Goal: Find specific page/section: Find specific page/section

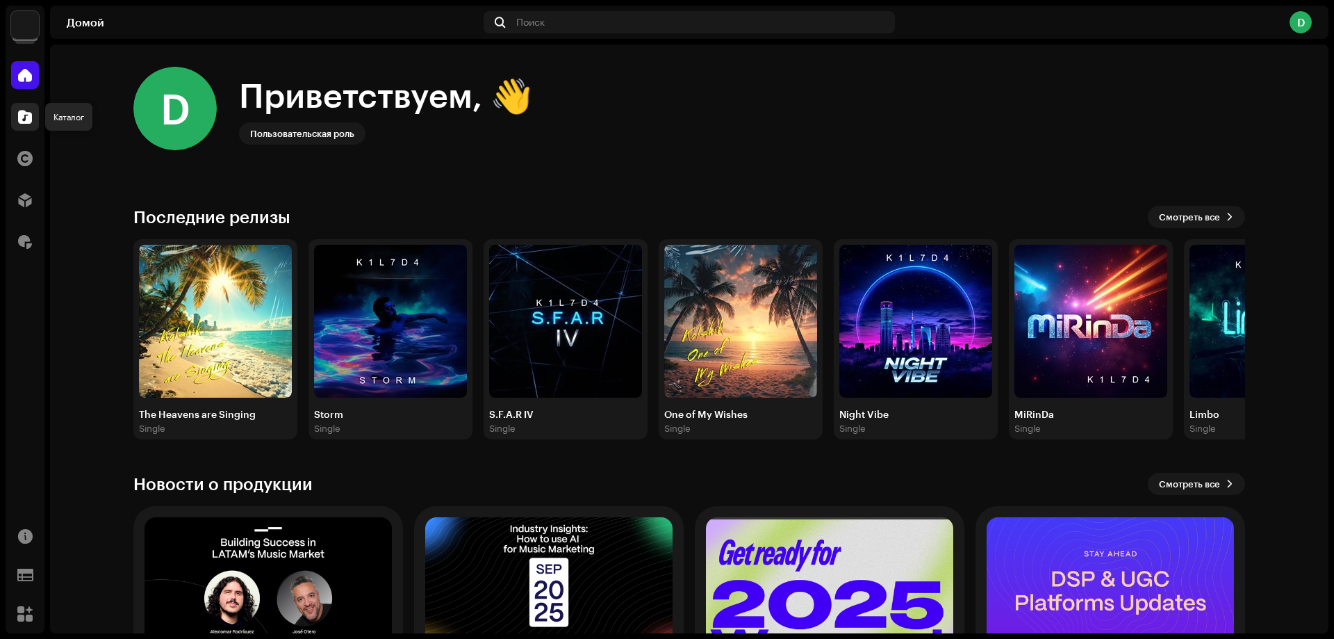
click at [26, 109] on div at bounding box center [25, 117] width 28 height 28
click at [26, 115] on span at bounding box center [25, 116] width 14 height 11
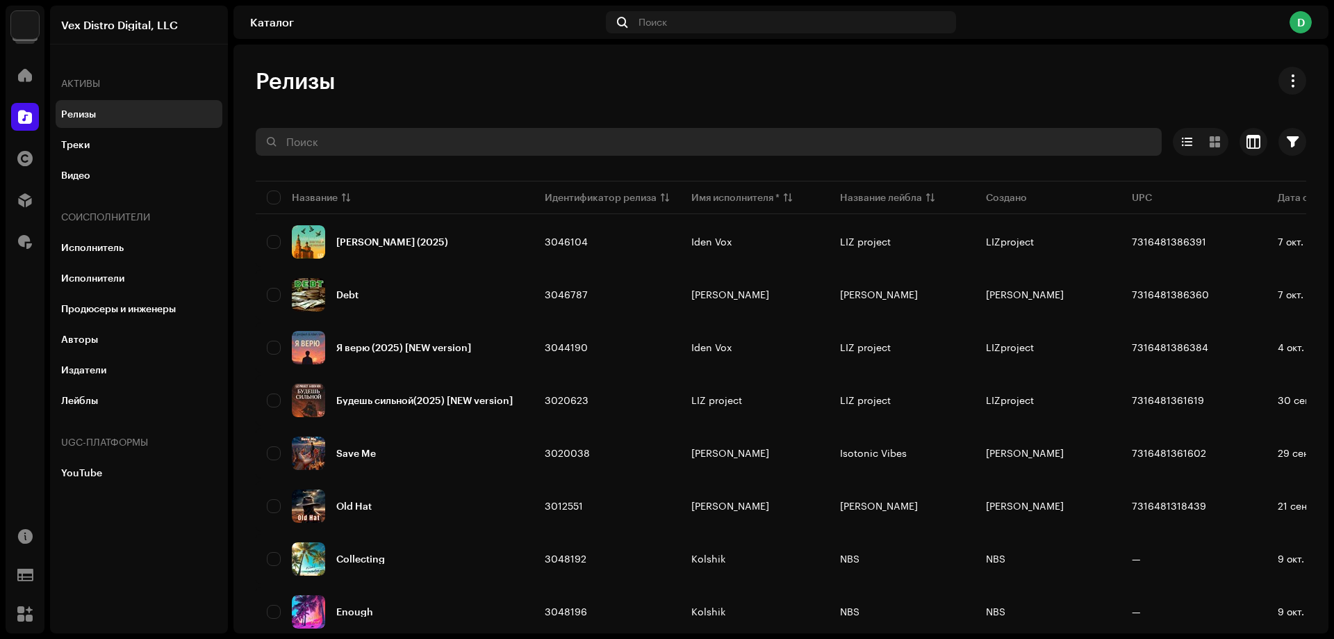
click at [302, 138] on input "text" at bounding box center [709, 142] width 906 height 28
paste input "Magic You and I"
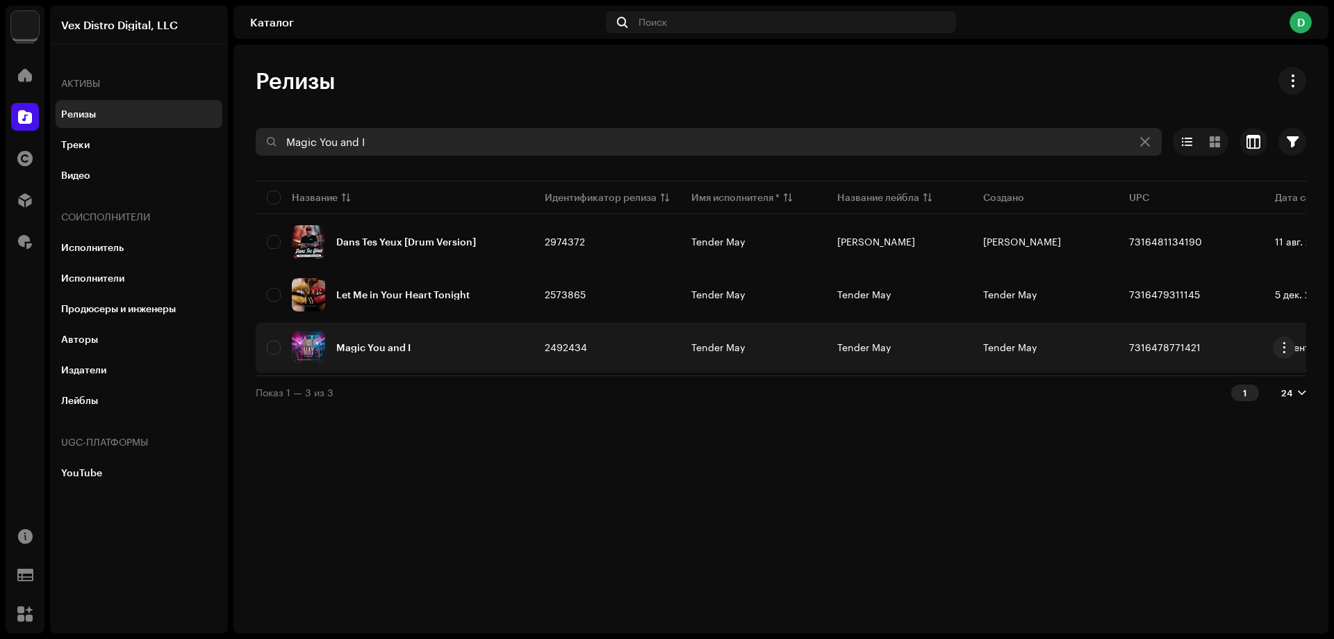
type input "Magic You and I"
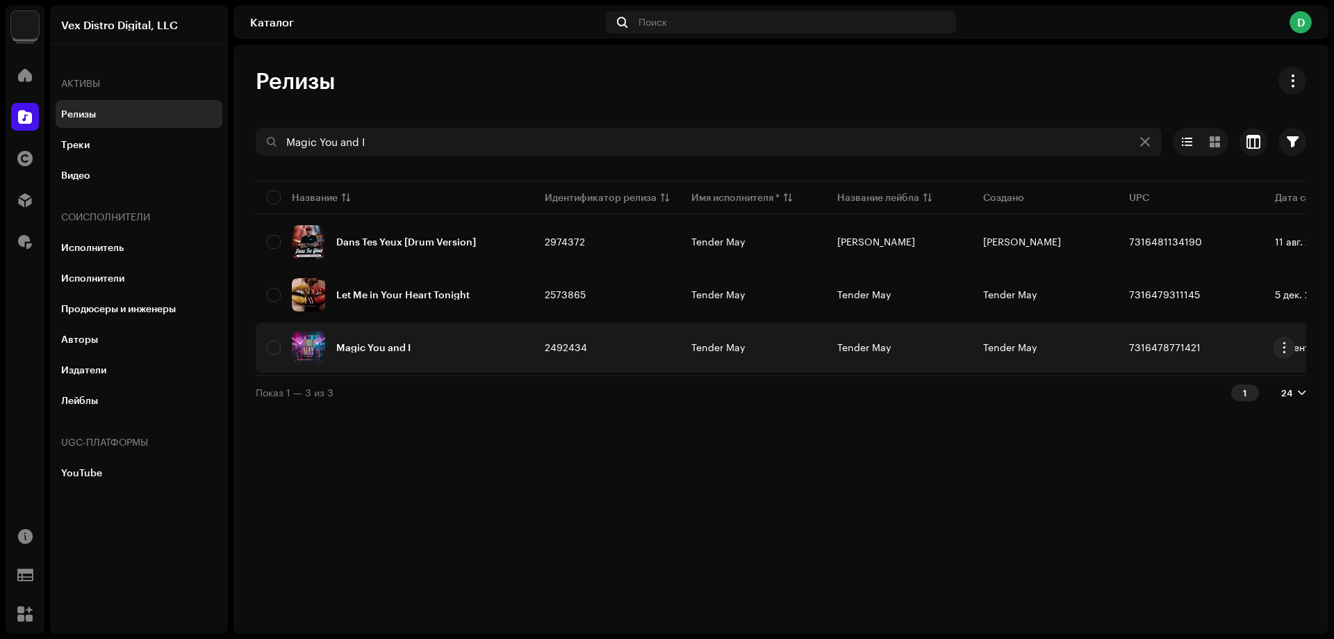
click at [394, 343] on div "Magic You and I" at bounding box center [373, 348] width 74 height 10
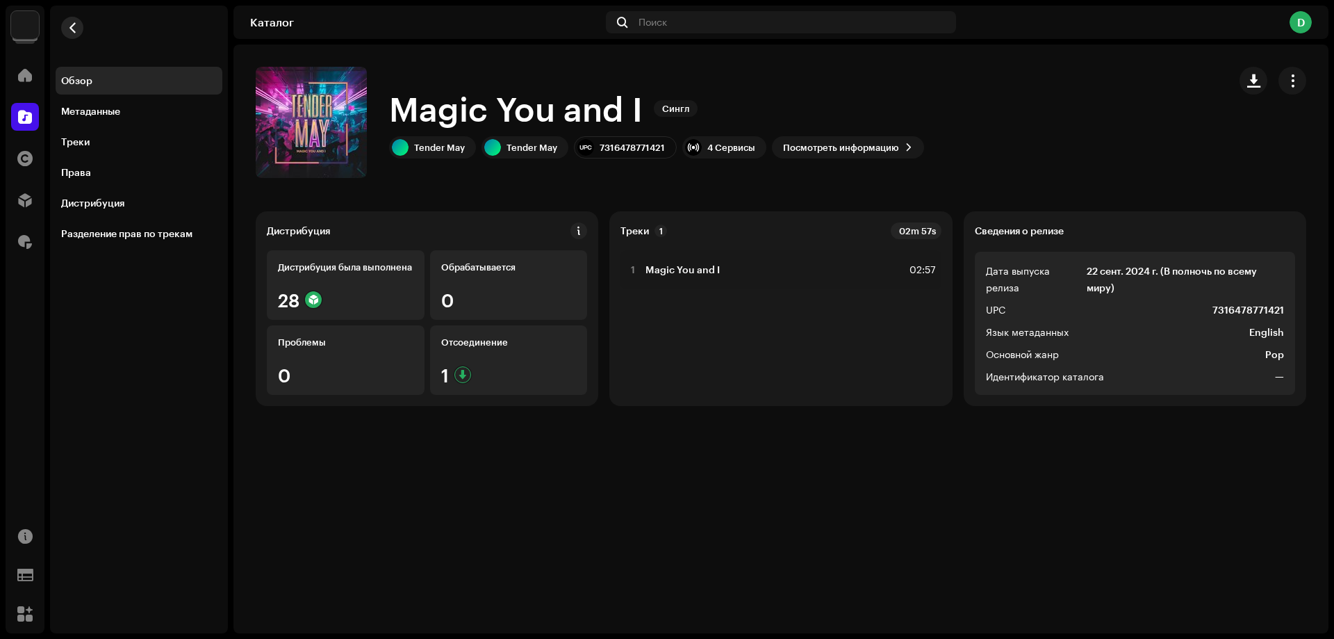
click at [76, 32] on span "button" at bounding box center [72, 27] width 10 height 11
